Goal: Transaction & Acquisition: Obtain resource

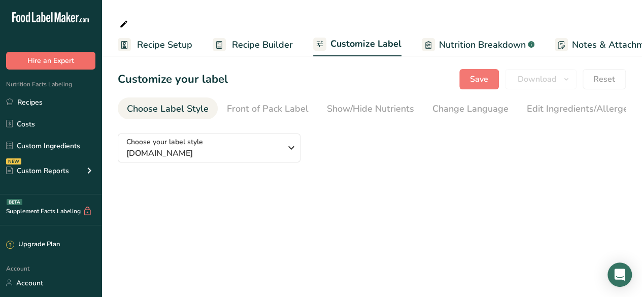
scroll to position [0, 98]
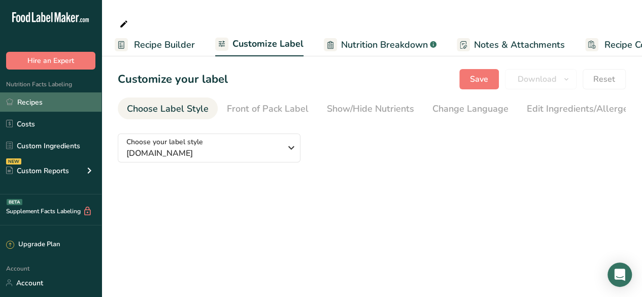
click at [33, 95] on link "Recipes" at bounding box center [50, 101] width 101 height 19
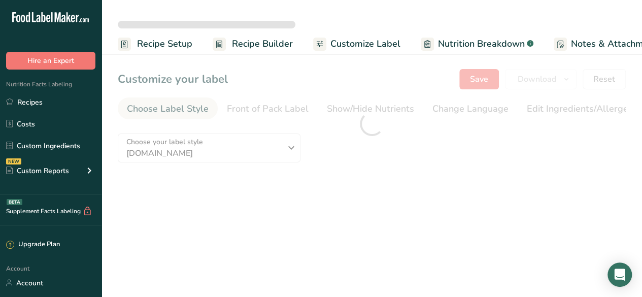
click at [149, 40] on span "Recipe Setup" at bounding box center [164, 44] width 55 height 14
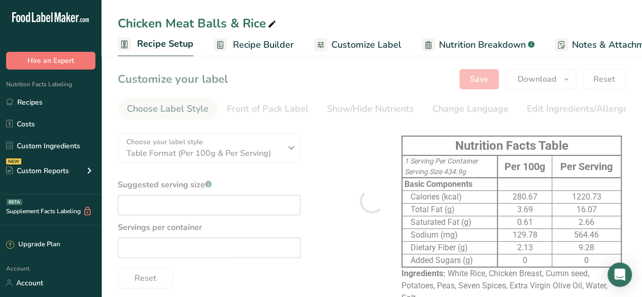
scroll to position [0, 4]
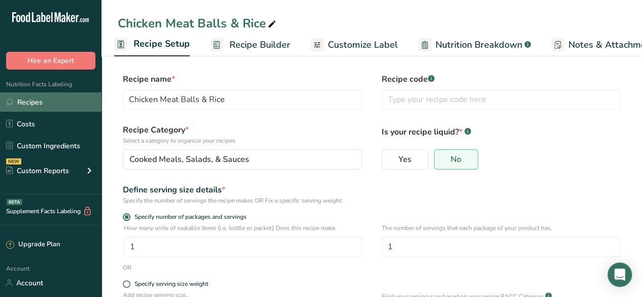
click at [36, 109] on link "Recipes" at bounding box center [50, 101] width 101 height 19
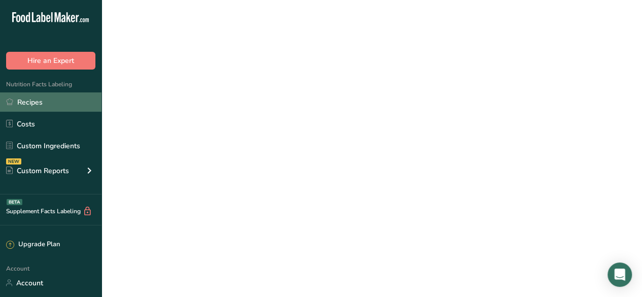
click at [36, 109] on link "Recipes" at bounding box center [50, 101] width 101 height 19
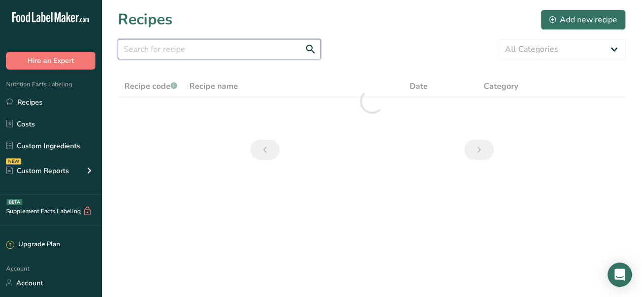
click at [186, 51] on input "text" at bounding box center [219, 49] width 203 height 20
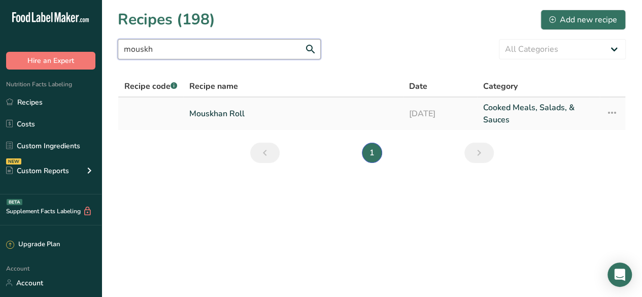
type input "mouskh"
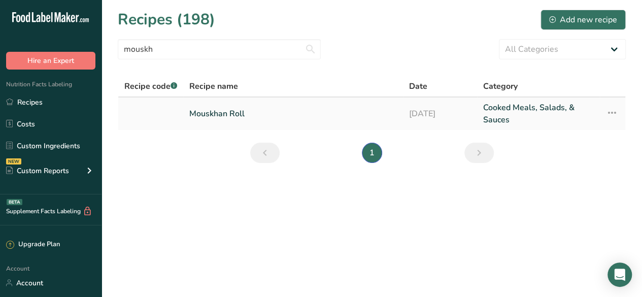
click at [225, 112] on link "Mouskhan Roll" at bounding box center [293, 113] width 208 height 24
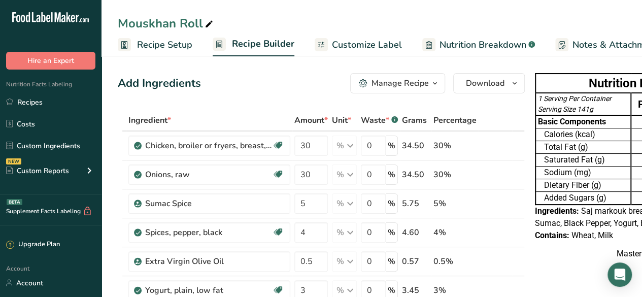
click at [346, 39] on span "Customize Label" at bounding box center [367, 45] width 70 height 14
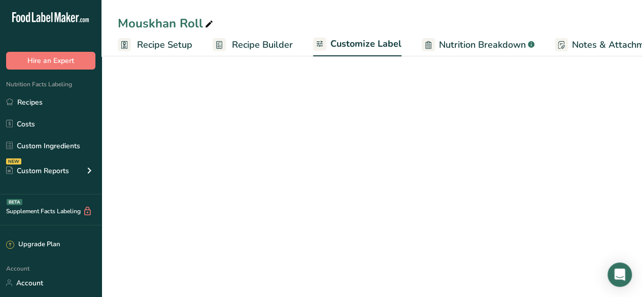
scroll to position [0, 139]
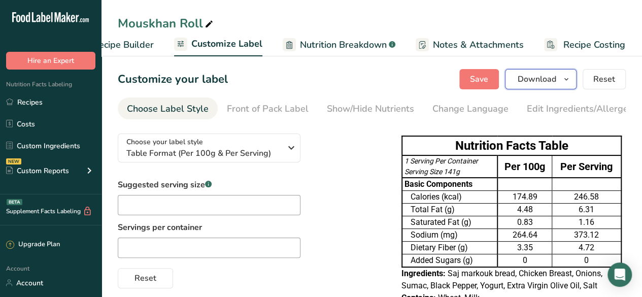
click at [524, 78] on span "Download" at bounding box center [537, 79] width 39 height 12
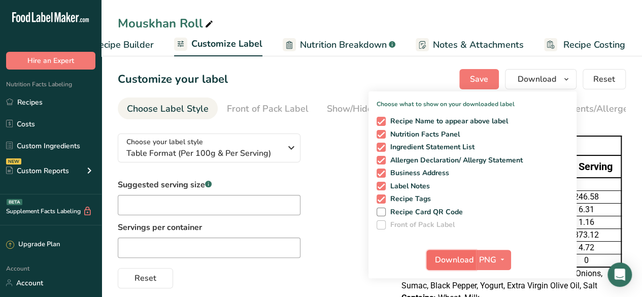
click at [457, 263] on span "Download" at bounding box center [454, 260] width 39 height 12
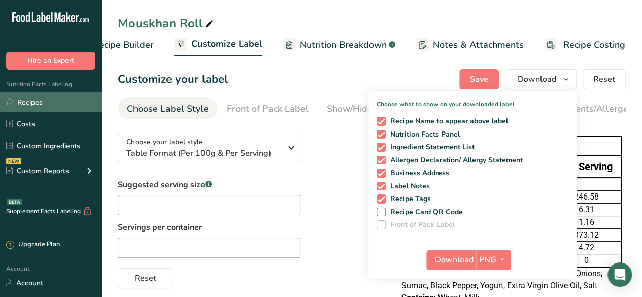
click at [52, 105] on link "Recipes" at bounding box center [50, 101] width 101 height 19
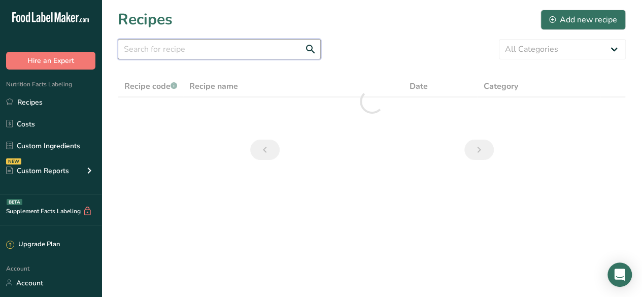
click at [194, 54] on input "text" at bounding box center [219, 49] width 203 height 20
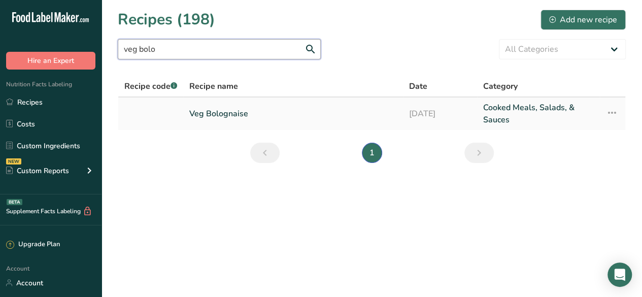
type input "veg bolo"
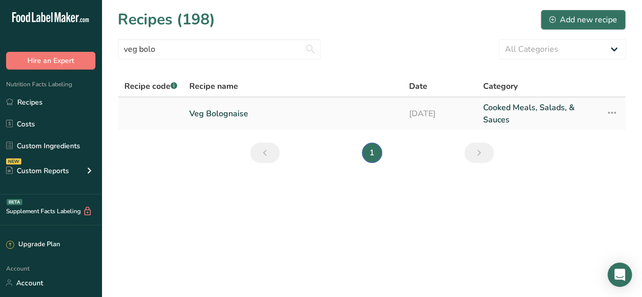
click at [217, 107] on link "Veg Bolognaise" at bounding box center [293, 113] width 208 height 24
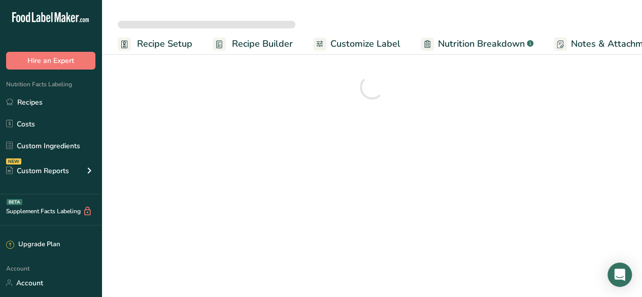
click at [353, 45] on span "Customize Label" at bounding box center [365, 44] width 70 height 14
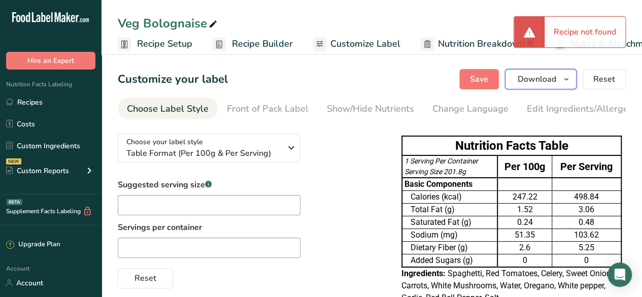
click at [524, 84] on span "Download" at bounding box center [537, 79] width 39 height 12
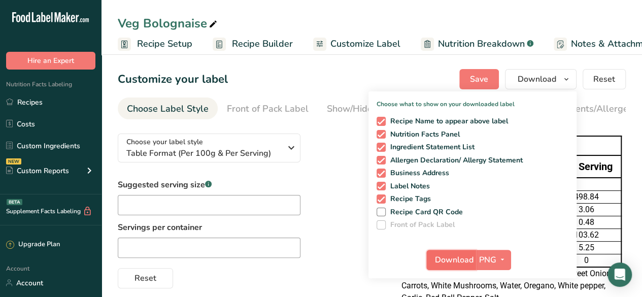
click at [465, 259] on span "Download" at bounding box center [454, 260] width 39 height 12
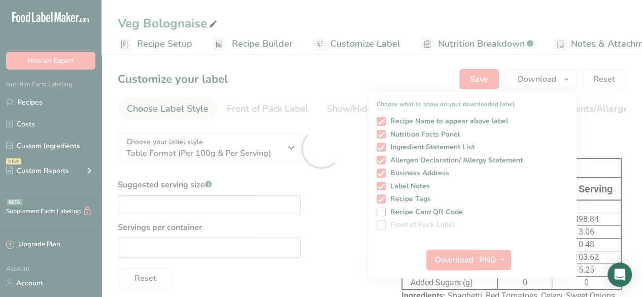
scroll to position [0, 0]
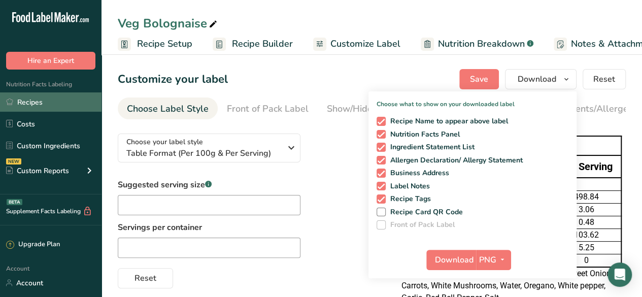
click at [49, 99] on link "Recipes" at bounding box center [50, 101] width 101 height 19
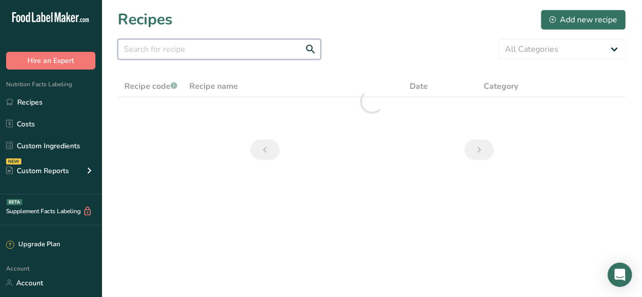
click at [188, 54] on input "text" at bounding box center [219, 49] width 203 height 20
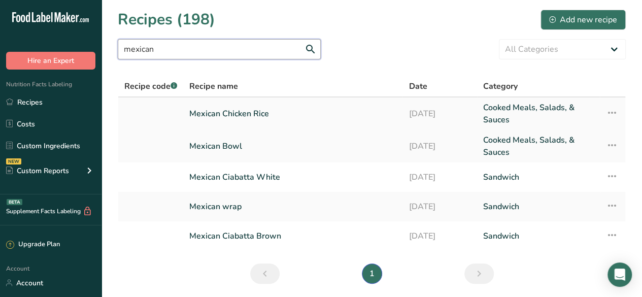
type input "mexican"
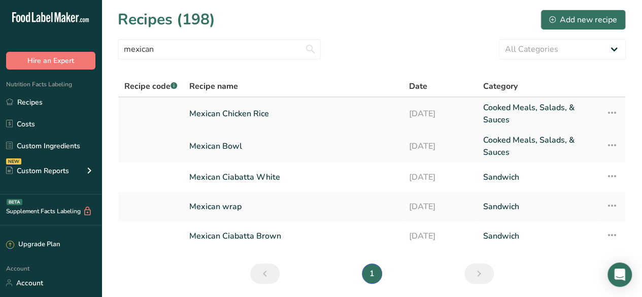
click at [276, 109] on link "Mexican Chicken Rice" at bounding box center [292, 113] width 207 height 24
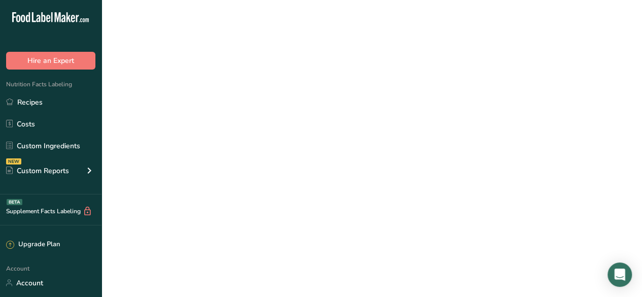
click at [276, 109] on link "Mexican Chicken Rice" at bounding box center [292, 113] width 207 height 24
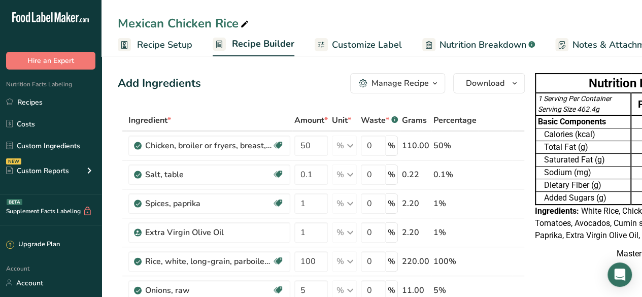
click at [325, 43] on div at bounding box center [321, 44] width 13 height 13
click at [439, 43] on span "Nutrition Breakdown" at bounding box center [482, 45] width 87 height 14
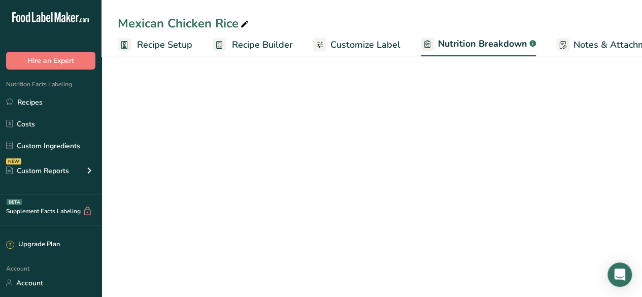
scroll to position [0, 140]
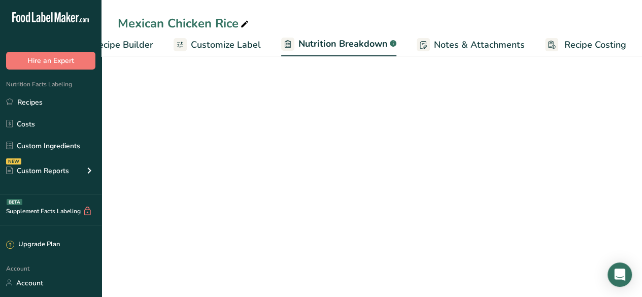
select select "Calories"
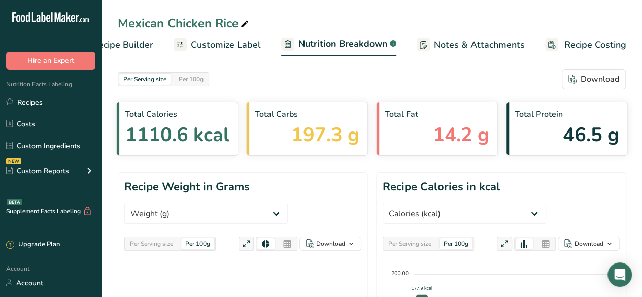
click at [191, 46] on span "Customize Label" at bounding box center [226, 45] width 70 height 14
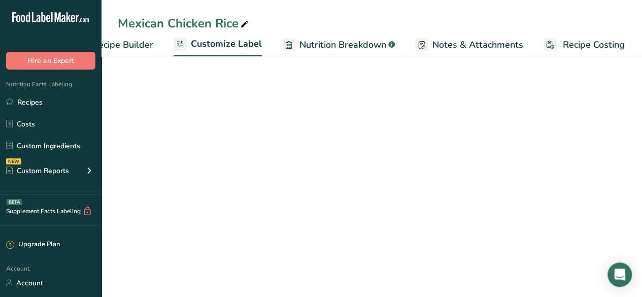
scroll to position [0, 139]
click at [191, 46] on span "Customize Label" at bounding box center [226, 44] width 71 height 14
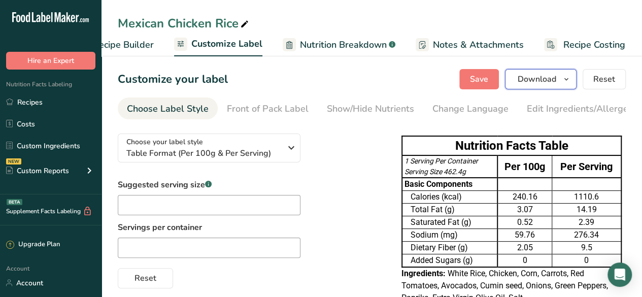
click at [521, 72] on button "Download" at bounding box center [541, 79] width 72 height 20
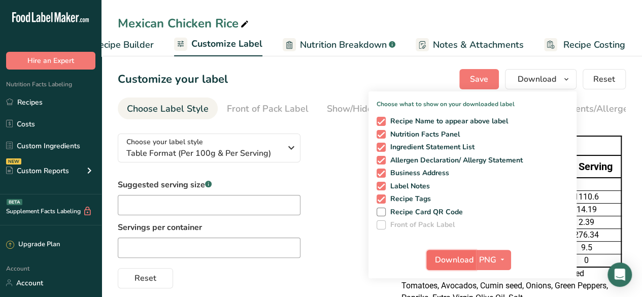
click at [451, 265] on span "Download" at bounding box center [454, 260] width 39 height 12
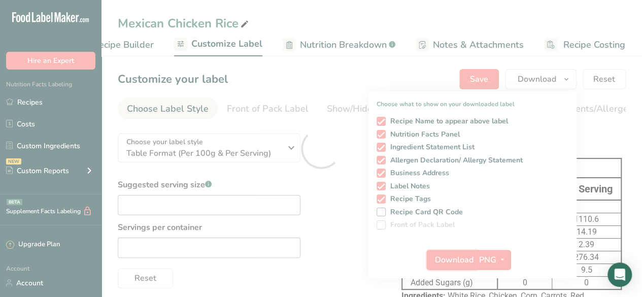
scroll to position [0, 0]
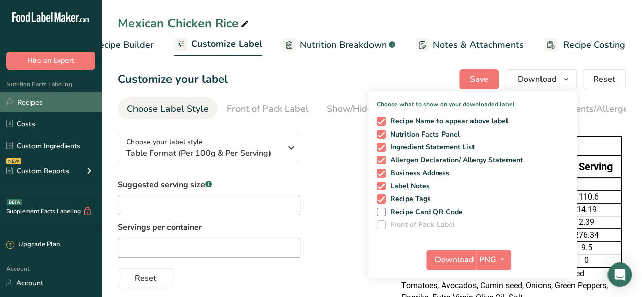
click at [51, 101] on link "Recipes" at bounding box center [50, 101] width 101 height 19
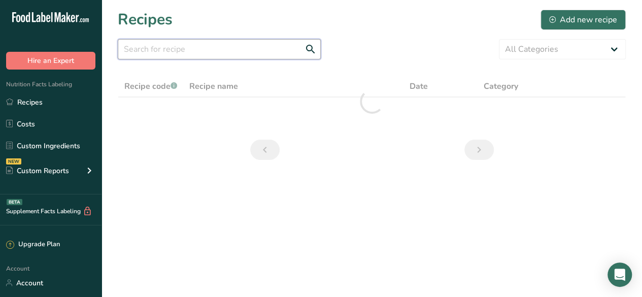
click at [199, 48] on input "text" at bounding box center [219, 49] width 203 height 20
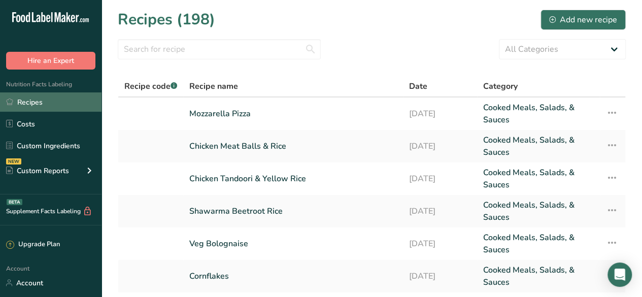
click at [41, 92] on link "Recipes" at bounding box center [50, 101] width 101 height 19
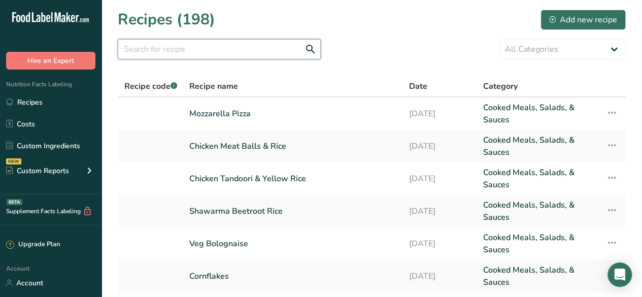
click at [197, 49] on input "text" at bounding box center [219, 49] width 203 height 20
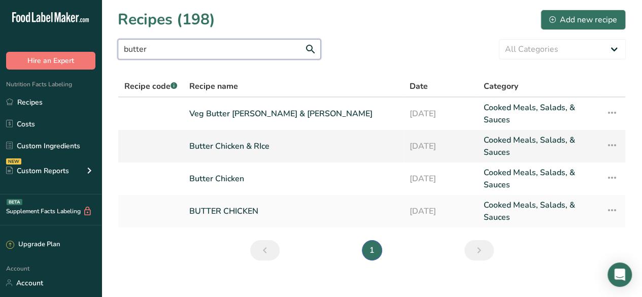
type input "butter"
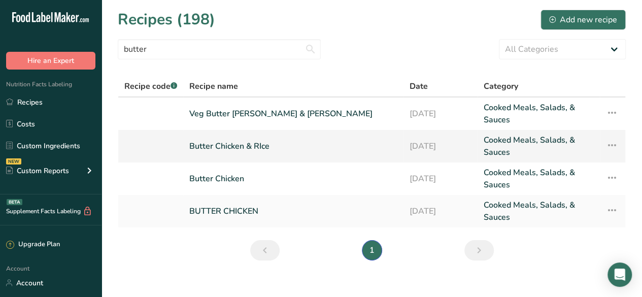
click at [265, 148] on link "Butter Chicken & RIce" at bounding box center [293, 146] width 208 height 24
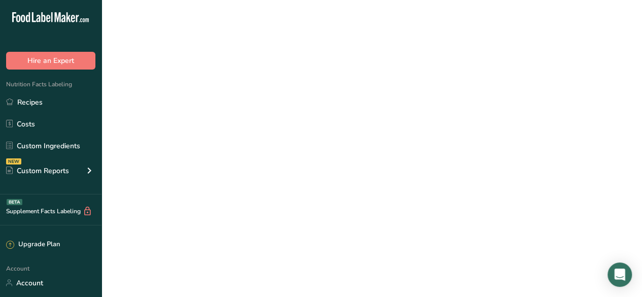
click at [265, 148] on link "Butter Chicken & RIce" at bounding box center [293, 146] width 208 height 24
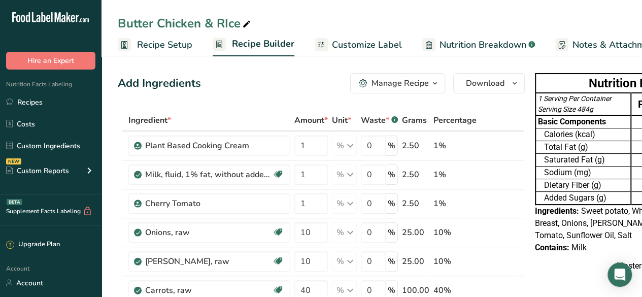
click at [343, 41] on span "Customize Label" at bounding box center [367, 45] width 70 height 14
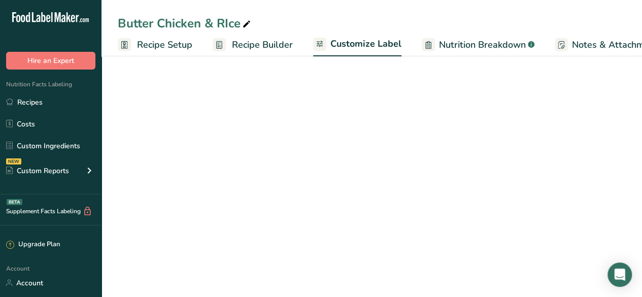
click at [439, 41] on span "Nutrition Breakdown" at bounding box center [482, 45] width 87 height 14
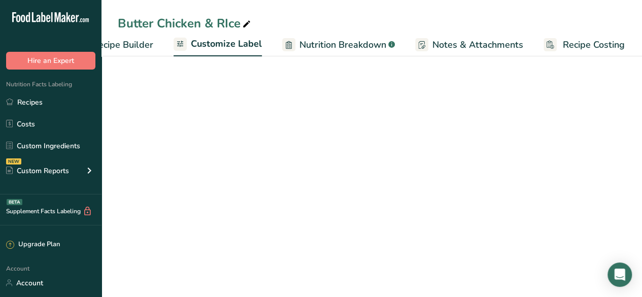
select select "Calories"
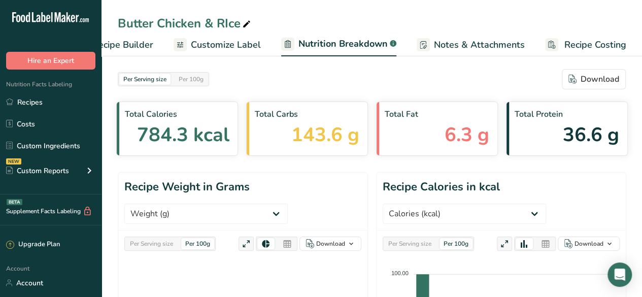
click at [255, 42] on span "Customize Label" at bounding box center [226, 45] width 70 height 14
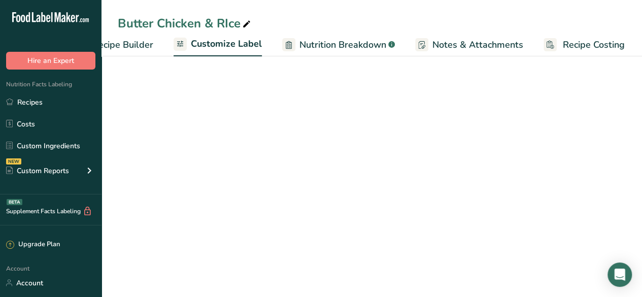
scroll to position [0, 139]
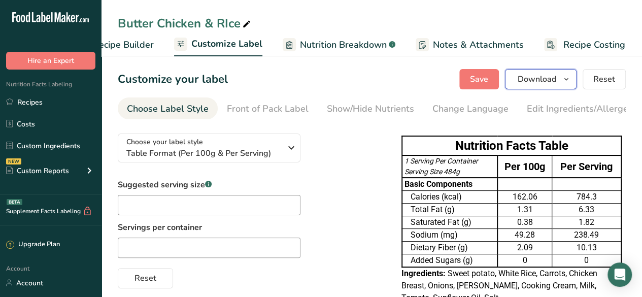
click at [535, 75] on span "Download" at bounding box center [537, 79] width 39 height 12
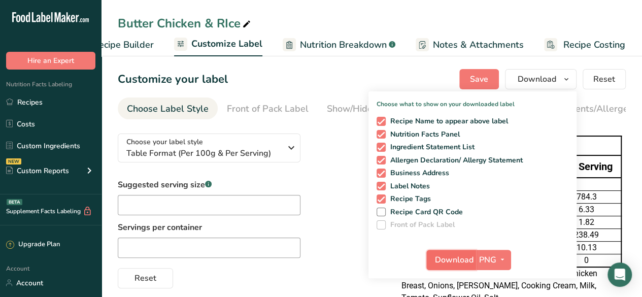
click at [453, 264] on span "Download" at bounding box center [454, 260] width 39 height 12
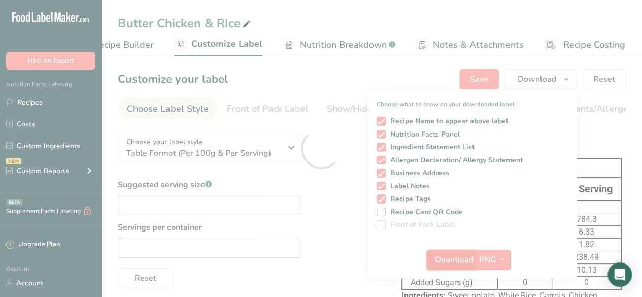
scroll to position [0, 0]
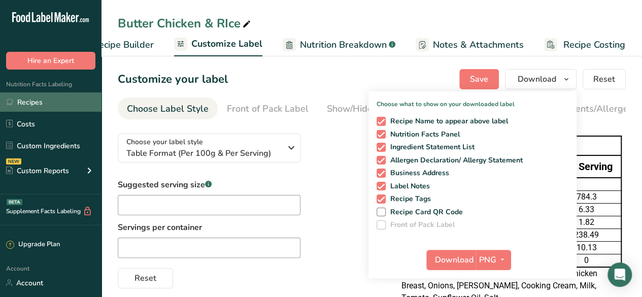
click at [22, 107] on link "Recipes" at bounding box center [50, 101] width 101 height 19
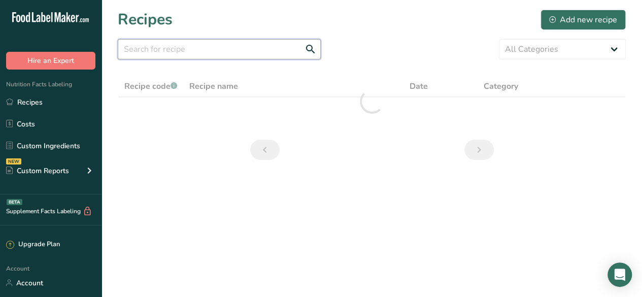
click at [177, 54] on input "text" at bounding box center [219, 49] width 203 height 20
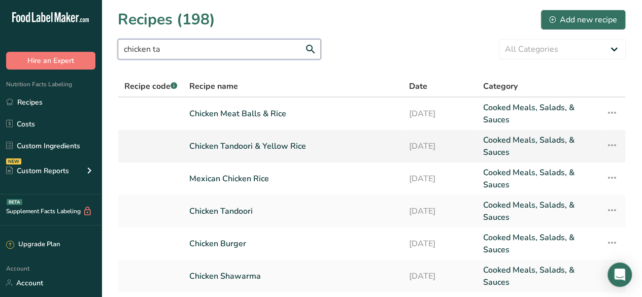
type input "chicken ta"
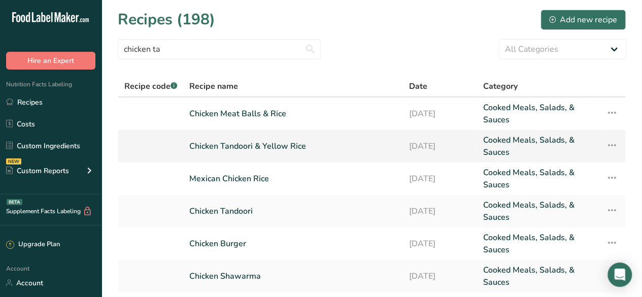
click at [241, 147] on link "Chicken Tandoori & Yellow Rice" at bounding box center [293, 146] width 208 height 24
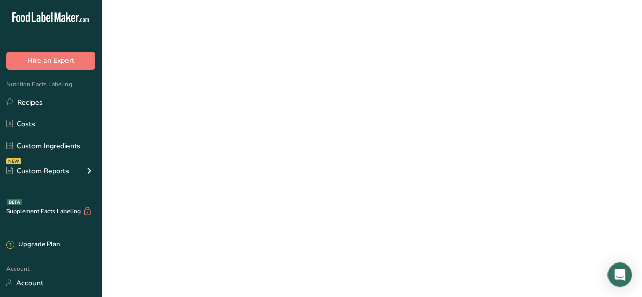
click at [241, 147] on link "Chicken Tandoori & Yellow Rice" at bounding box center [293, 146] width 208 height 24
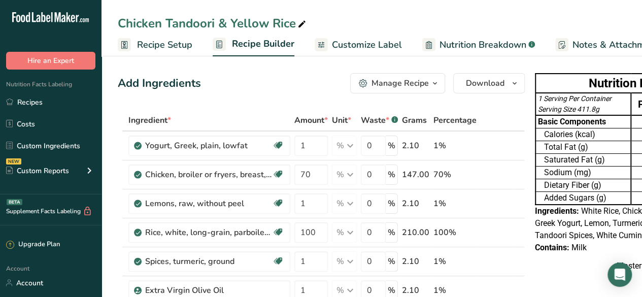
click at [348, 40] on span "Customize Label" at bounding box center [367, 45] width 70 height 14
click at [439, 40] on span "Nutrition Breakdown" at bounding box center [482, 45] width 87 height 14
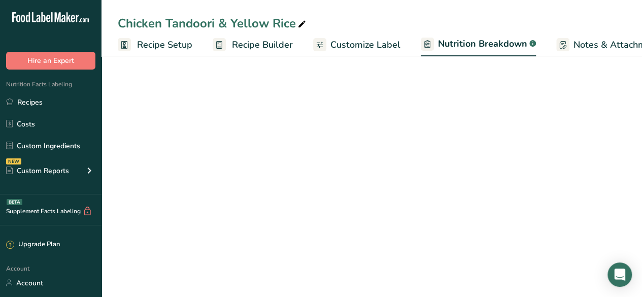
scroll to position [0, 140]
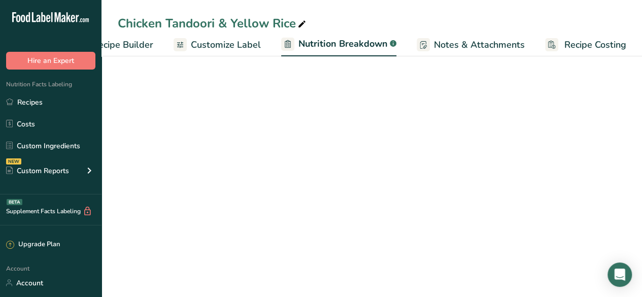
select select "Calories"
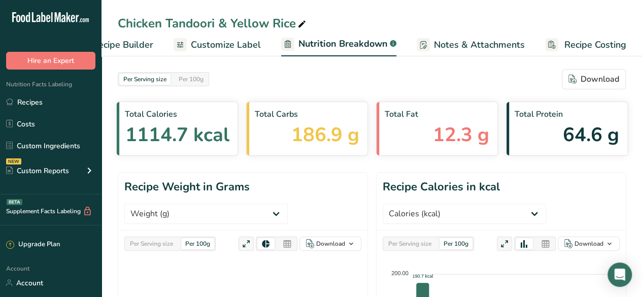
click at [189, 44] on link "Customize Label" at bounding box center [217, 44] width 87 height 23
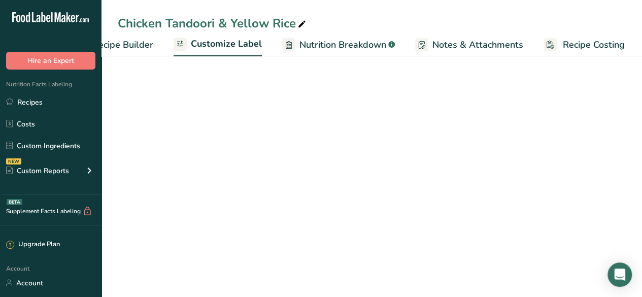
scroll to position [0, 139]
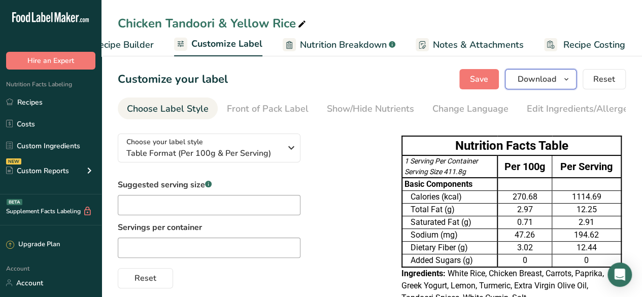
click at [533, 81] on span "Download" at bounding box center [537, 79] width 39 height 12
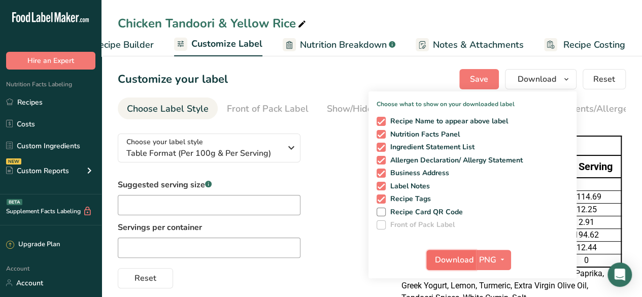
click at [458, 260] on span "Download" at bounding box center [454, 260] width 39 height 12
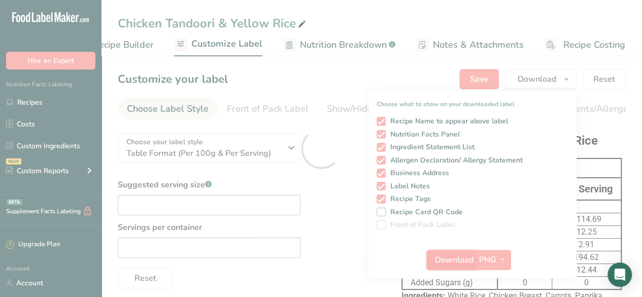
scroll to position [0, 0]
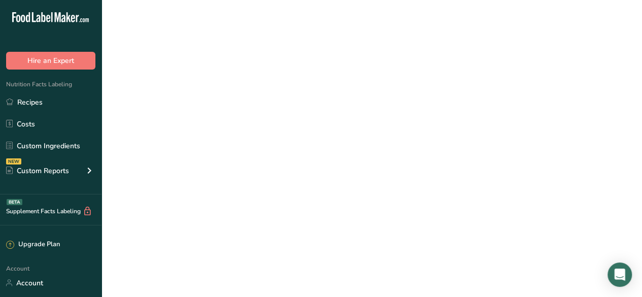
scroll to position [0, 139]
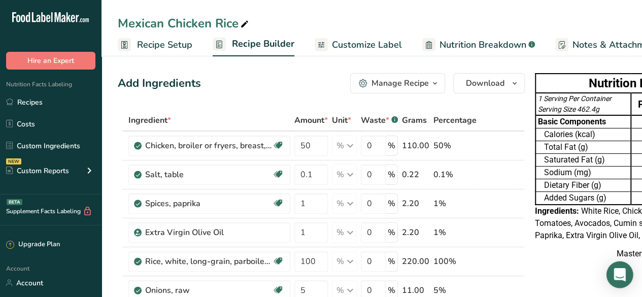
click at [623, 272] on icon "Open Intercom Messenger" at bounding box center [619, 274] width 12 height 13
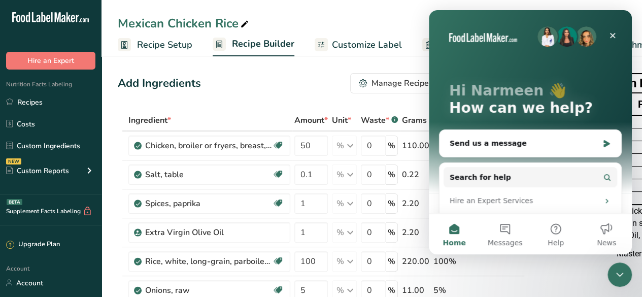
click at [586, 270] on div "Nutrition Facts Table 1 Serving Per Container Serving Size 462.4g Per 100g Per …" at bounding box center [645, 169] width 228 height 201
click at [613, 37] on icon "Close" at bounding box center [612, 35] width 8 height 8
